Goal: Obtain resource: Obtain resource

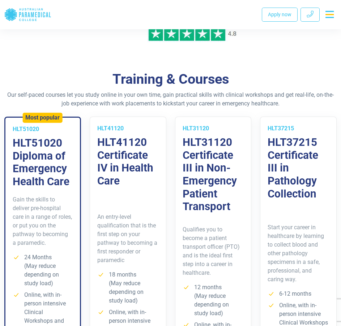
scroll to position [397, 0]
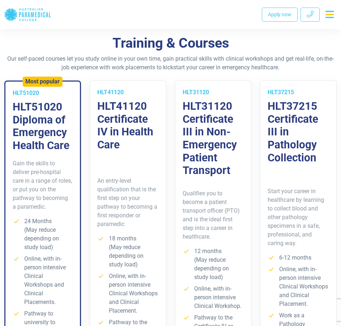
click at [206, 135] on h3 "HLT31120 Certificate III in Non-Emergency Patient Transport" at bounding box center [212, 138] width 61 height 77
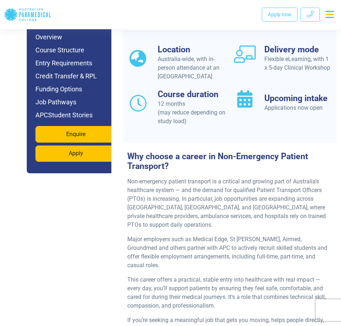
scroll to position [614, 0]
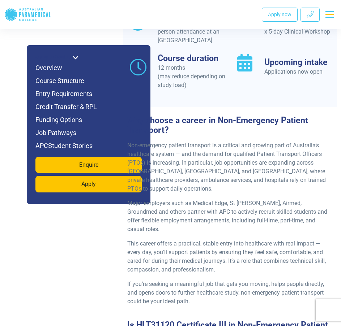
click at [73, 59] on icon at bounding box center [75, 58] width 5 height 6
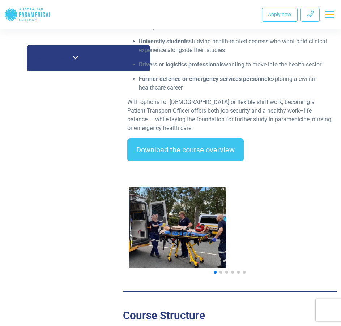
scroll to position [1084, 0]
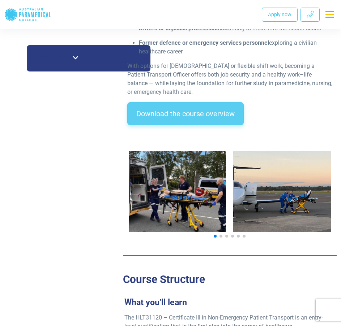
click at [187, 107] on link "Download the course overview" at bounding box center [185, 113] width 116 height 23
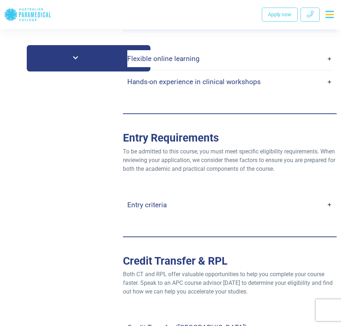
scroll to position [1738, 0]
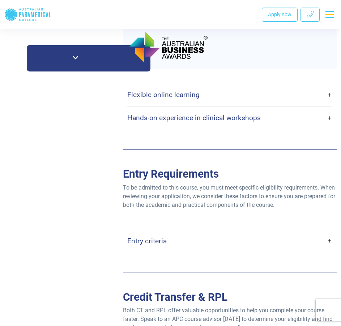
click at [162, 237] on h4 "Entry criteria" at bounding box center [146, 241] width 39 height 8
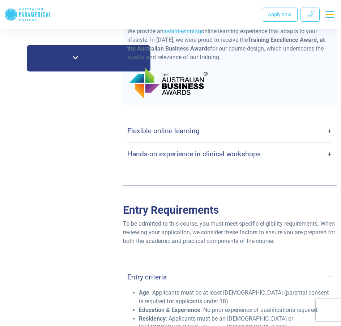
scroll to position [1666, 0]
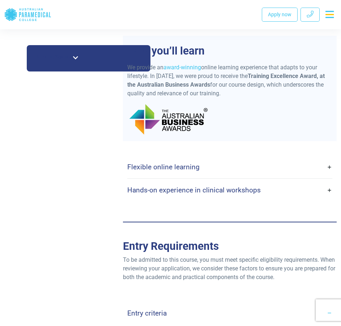
click at [328, 159] on link "Flexible online learning" at bounding box center [229, 167] width 205 height 17
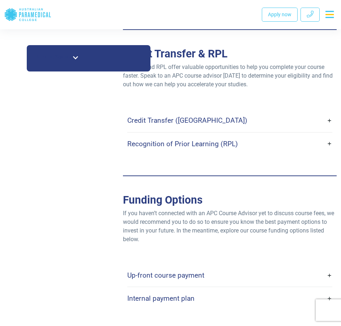
scroll to position [2497, 0]
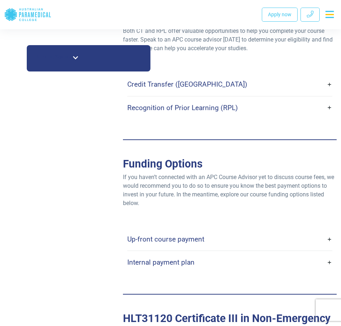
click at [186, 235] on h4 "Up-front course payment" at bounding box center [165, 239] width 77 height 8
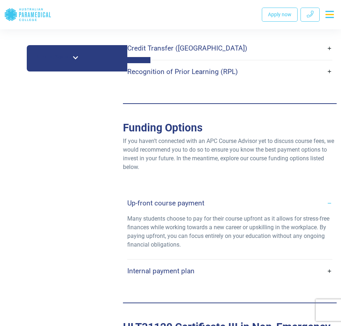
scroll to position [2569, 0]
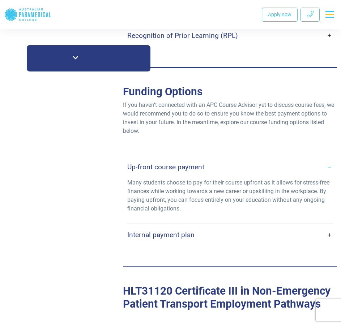
click at [186, 231] on h4 "Internal payment plan" at bounding box center [160, 235] width 67 height 8
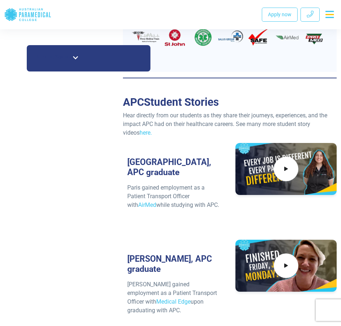
scroll to position [3544, 0]
